Goal: Find specific page/section: Find specific page/section

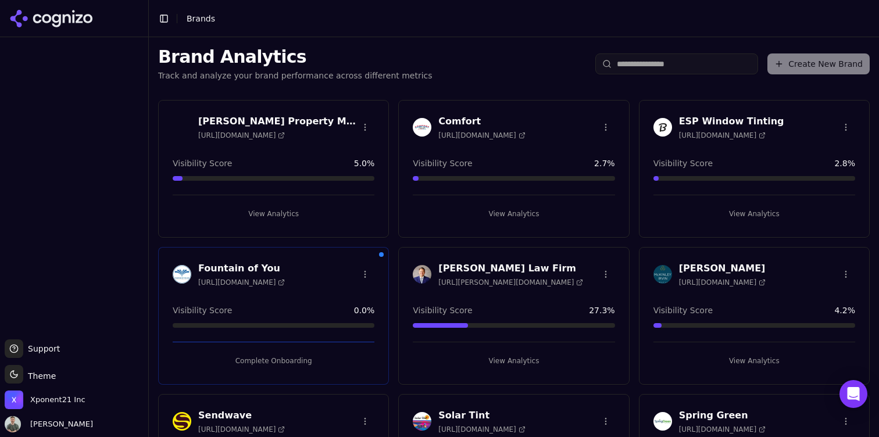
click at [725, 120] on h3 "ESP Window Tinting" at bounding box center [731, 121] width 105 height 14
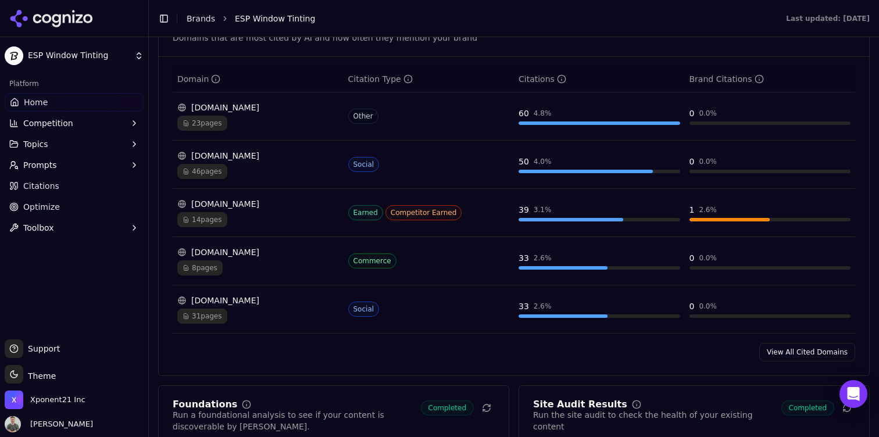
scroll to position [1565, 0]
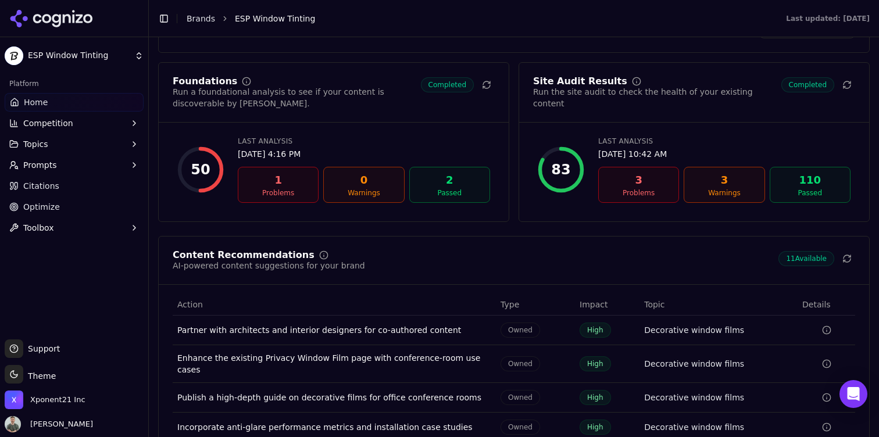
click at [292, 109] on div "Foundations Run a foundational analysis to see if your content is discoverable …" at bounding box center [333, 142] width 351 height 160
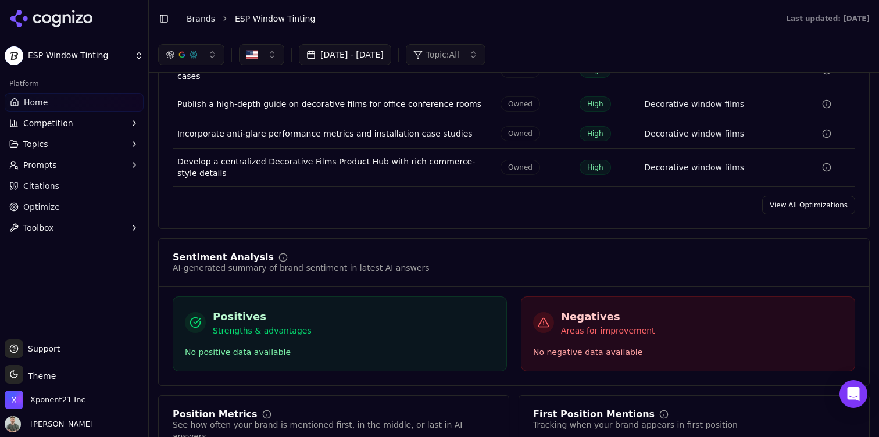
scroll to position [1476, 0]
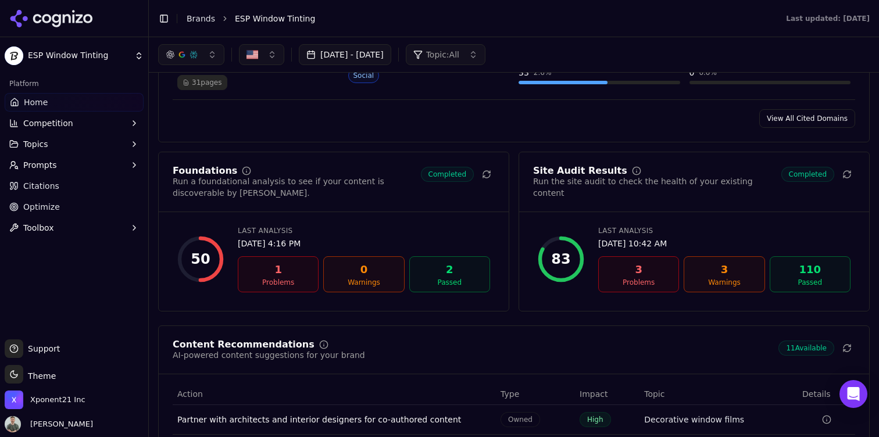
drag, startPoint x: 268, startPoint y: 256, endPoint x: 171, endPoint y: 249, distance: 97.9
click at [268, 261] on div "1" at bounding box center [278, 269] width 70 height 16
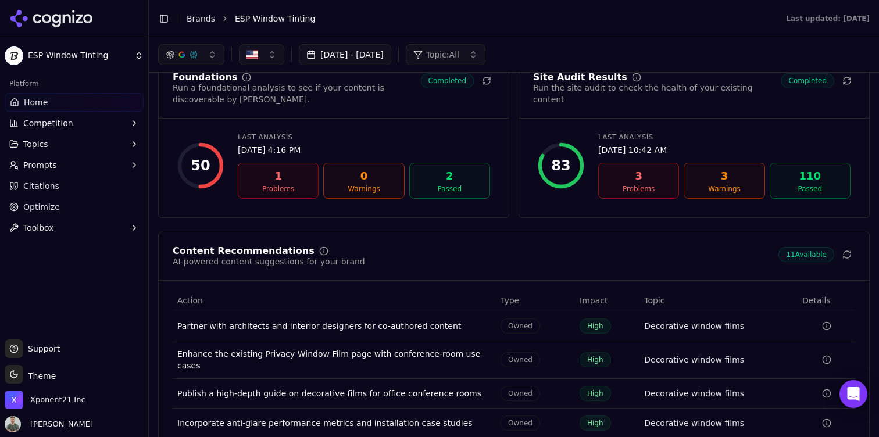
click at [698, 207] on div "Foundations Run a foundational analysis to see if your content is discoverable …" at bounding box center [513, 288] width 711 height 460
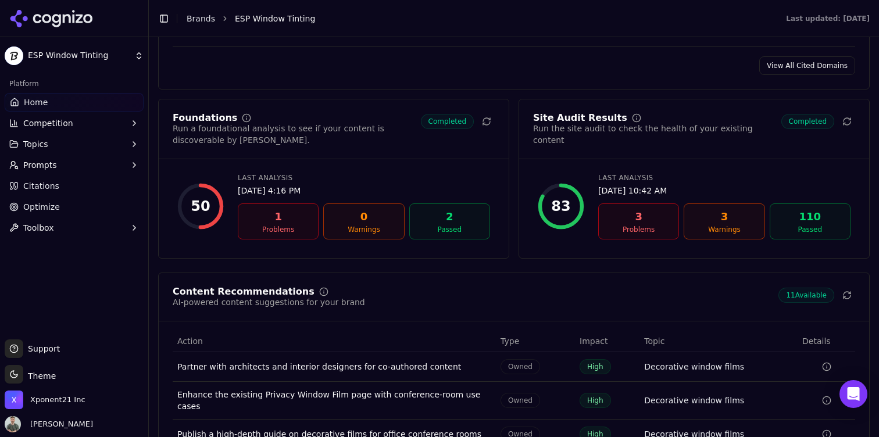
scroll to position [1544, 0]
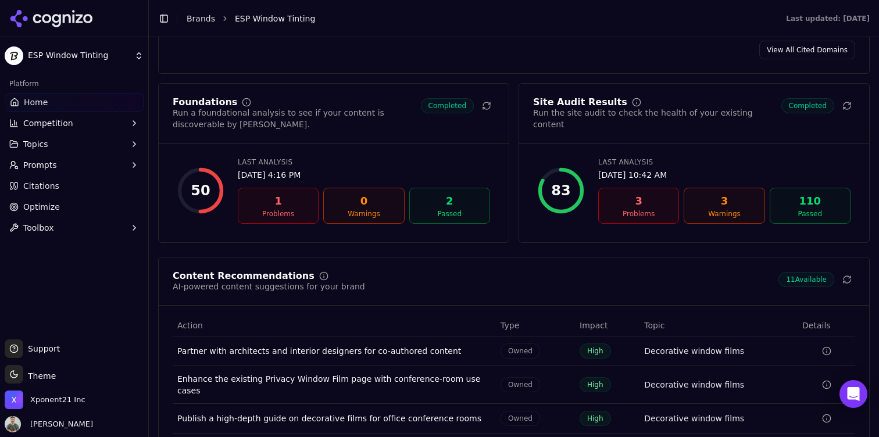
click at [807, 193] on div "110" at bounding box center [810, 201] width 70 height 16
drag, startPoint x: 595, startPoint y: 196, endPoint x: 605, endPoint y: 195, distance: 10.5
click at [601, 195] on div "83 Last Analysis Aug 21, 2025, 10:42 AM 3 Problems 3 Warnings 110 Passed" at bounding box center [694, 191] width 322 height 76
click at [597, 226] on div "Site Audit Results Run the site audit to check the health of your existing cont…" at bounding box center [693, 163] width 351 height 160
click at [289, 193] on div "1" at bounding box center [278, 201] width 70 height 16
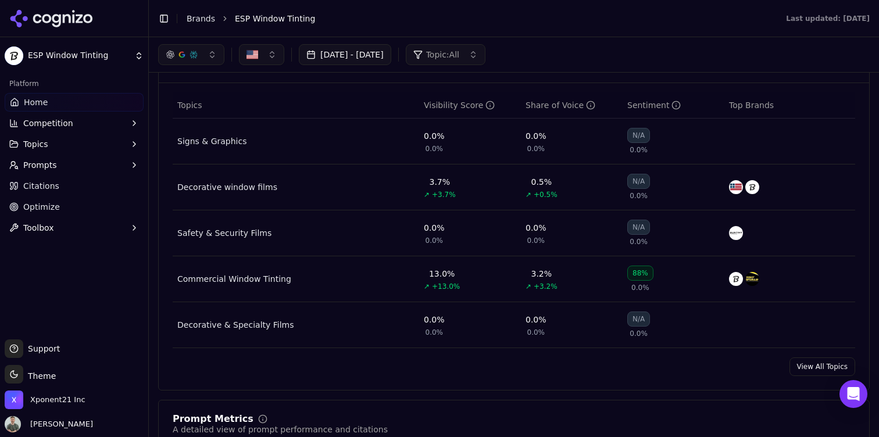
scroll to position [466, 0]
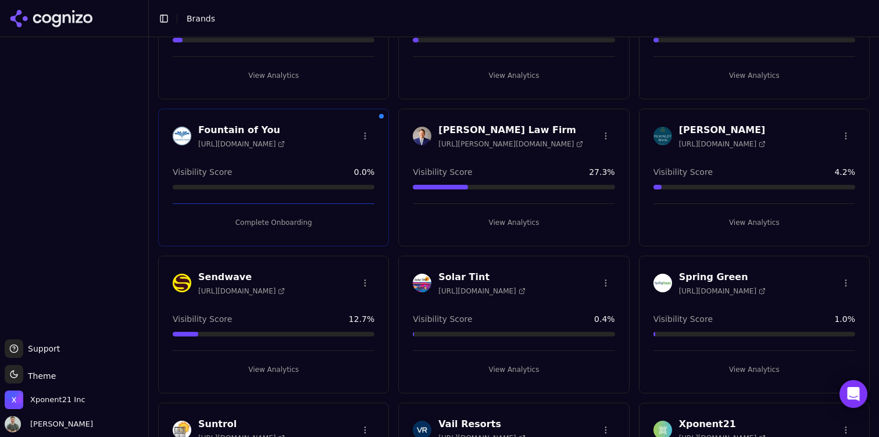
scroll to position [135, 0]
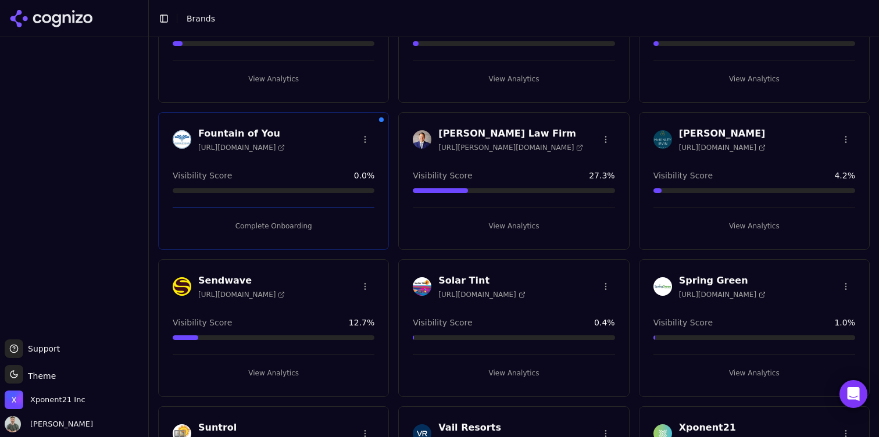
click at [508, 317] on div "Visibility Score 0.4 %" at bounding box center [514, 323] width 202 height 12
click at [451, 281] on h3 "Solar Tint" at bounding box center [481, 281] width 87 height 14
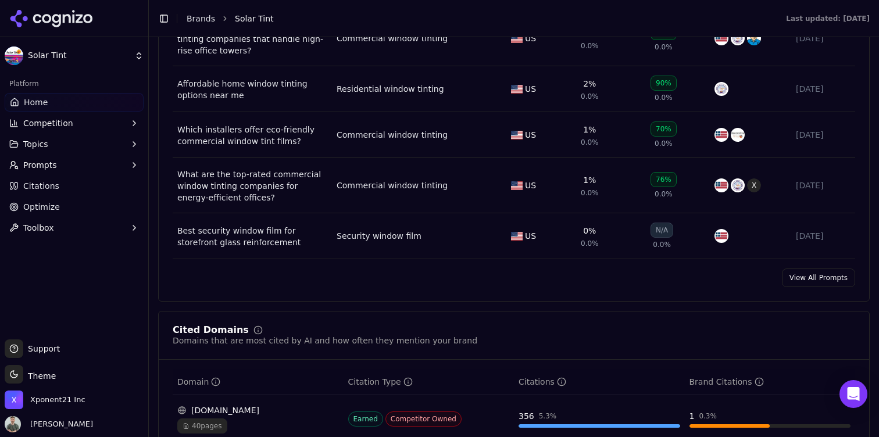
scroll to position [947, 0]
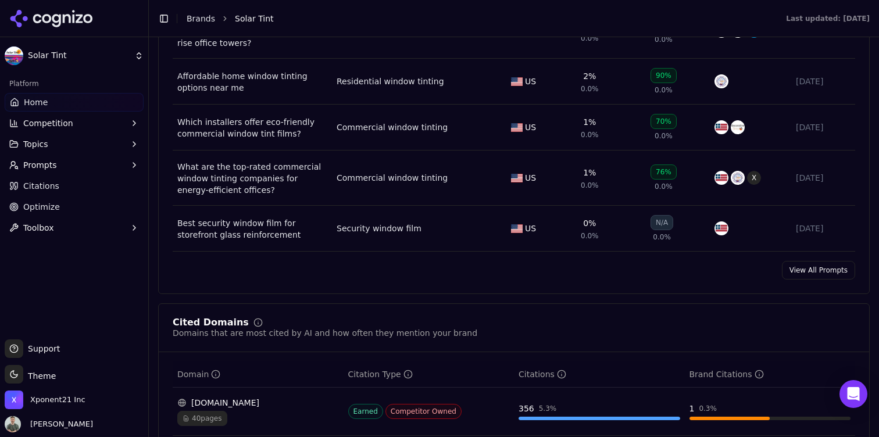
click at [824, 269] on link "View All Prompts" at bounding box center [817, 270] width 73 height 19
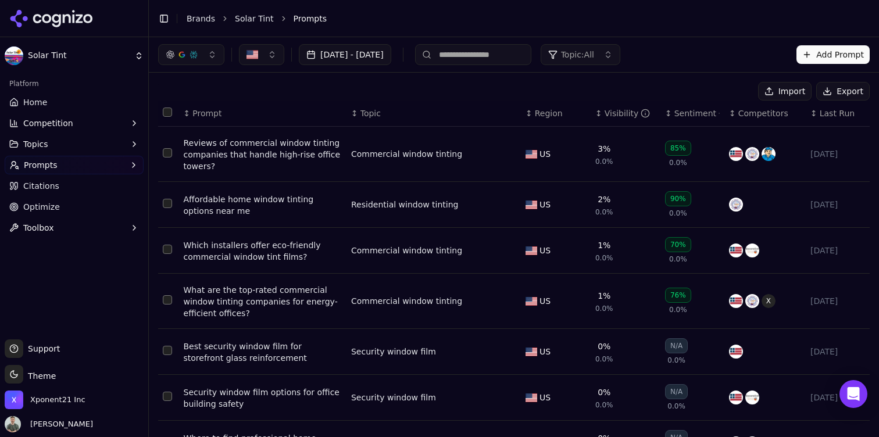
scroll to position [227, 0]
